Goal: Transaction & Acquisition: Purchase product/service

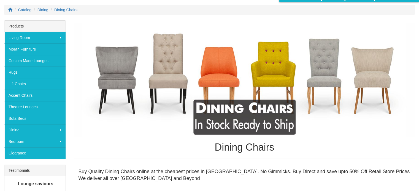
scroll to position [68, 0]
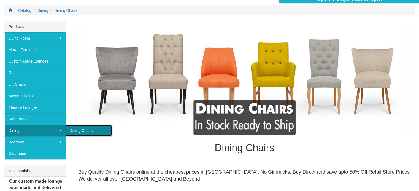
click at [82, 132] on link "Dining Chairs" at bounding box center [89, 131] width 46 height 12
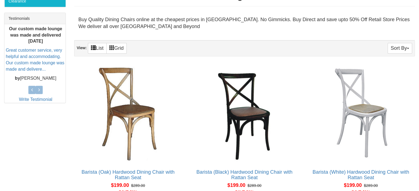
scroll to position [227, 0]
